Goal: Information Seeking & Learning: Learn about a topic

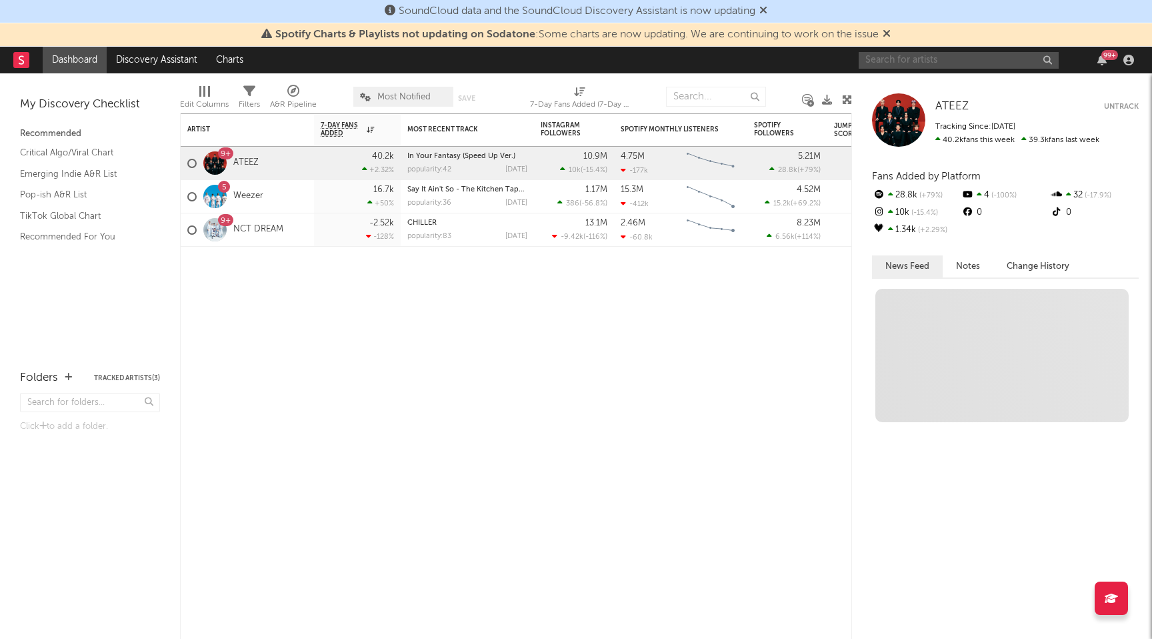
click at [963, 53] on input "text" at bounding box center [959, 60] width 200 height 17
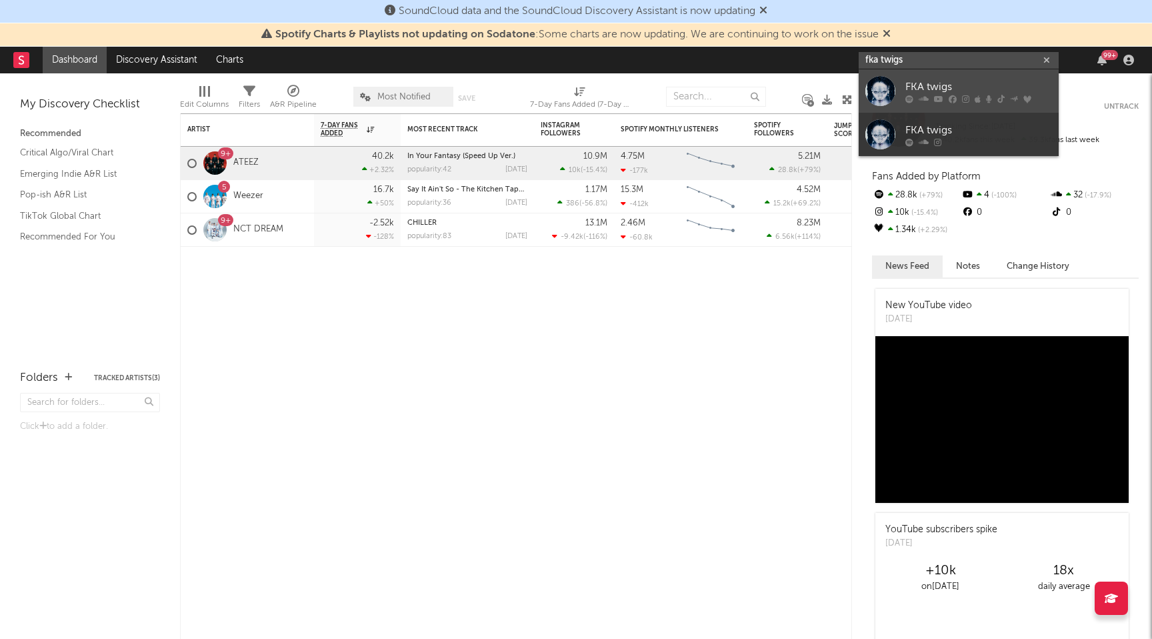
type input "fka twigs"
click at [899, 85] on link "FKA twigs" at bounding box center [959, 90] width 200 height 43
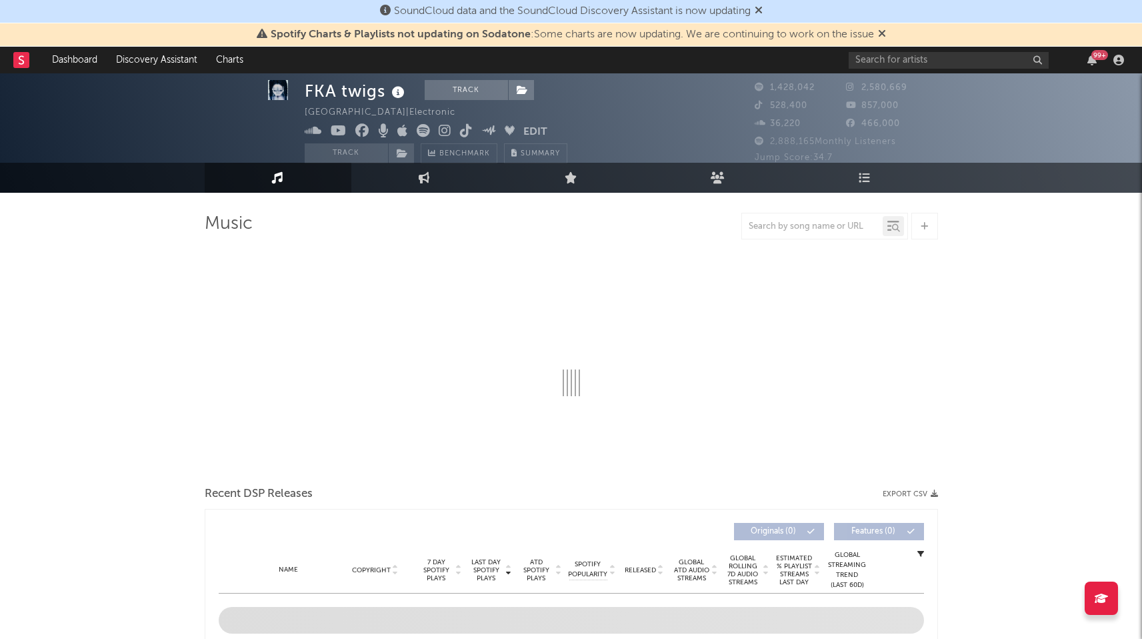
scroll to position [16, 0]
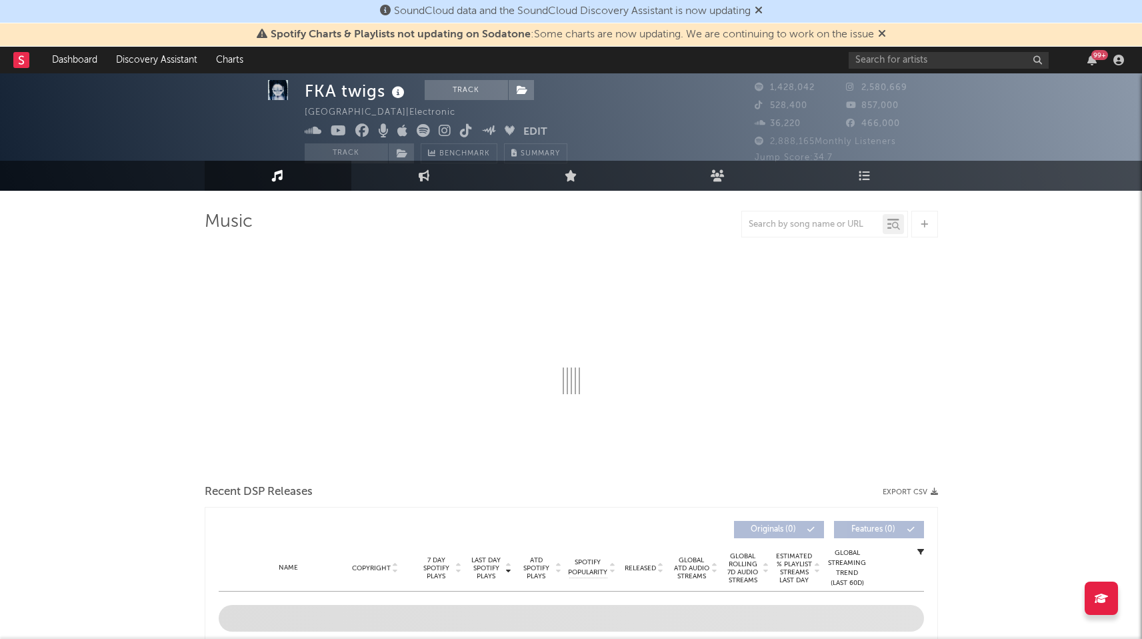
select select "6m"
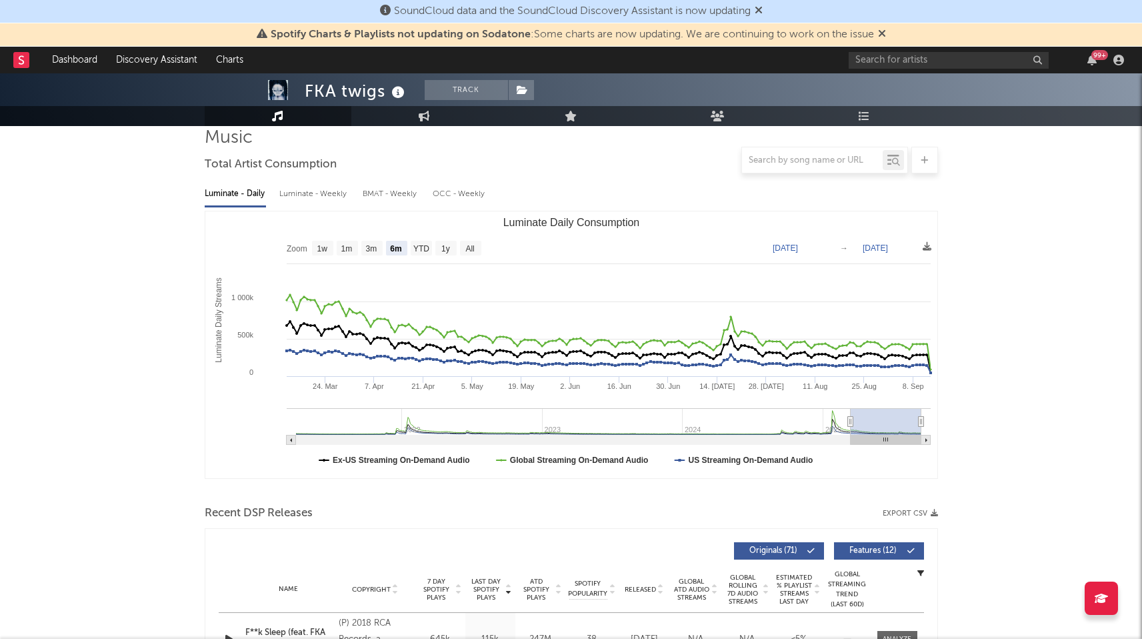
scroll to position [0, 0]
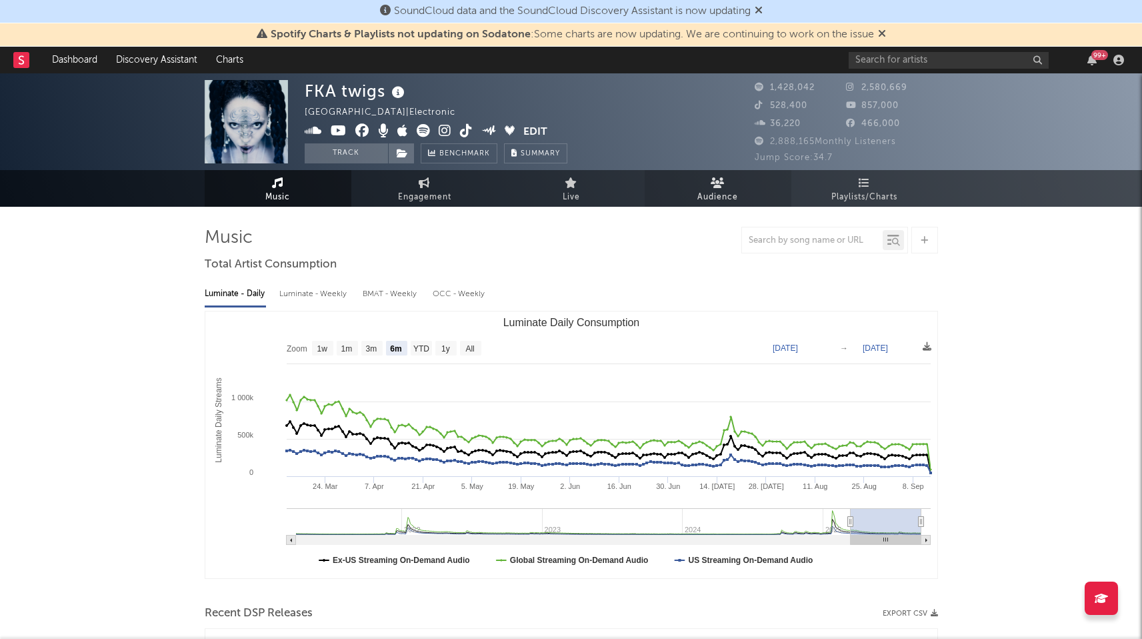
click at [727, 193] on span "Audience" at bounding box center [717, 197] width 41 height 16
